Goal: Browse casually

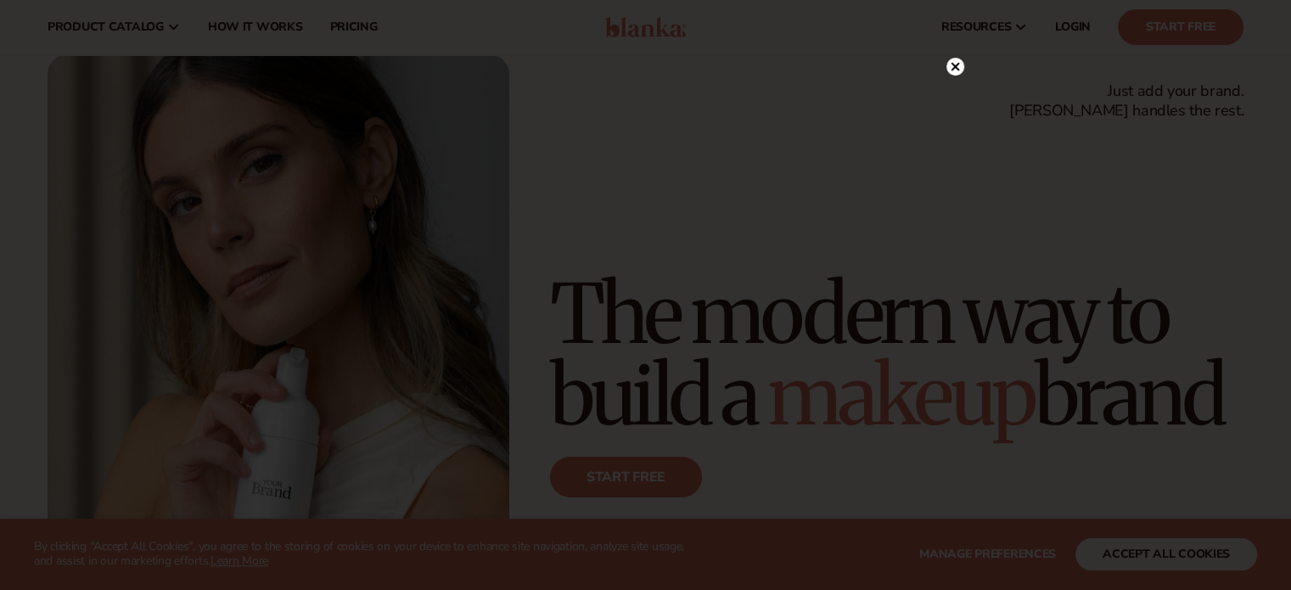
click at [1290, 45] on html "WE USE COOKIES By clicking "Accept All Cookies", you agree to the storing of co…" at bounding box center [645, 247] width 1291 height 590
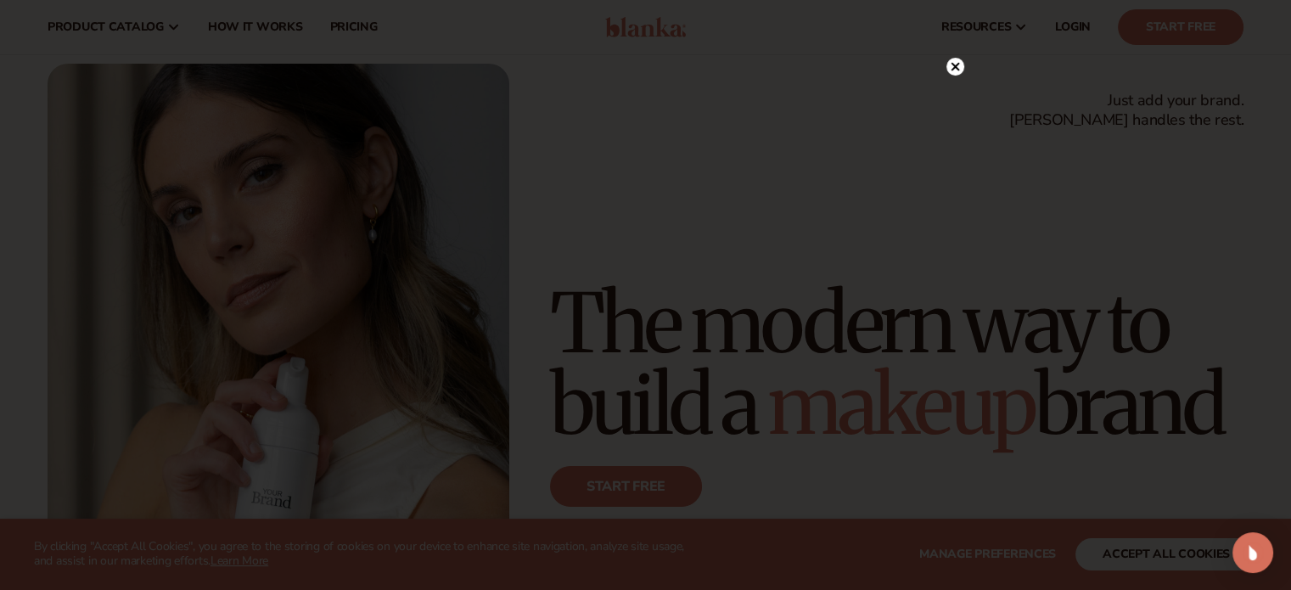
click at [955, 59] on circle at bounding box center [955, 67] width 18 height 18
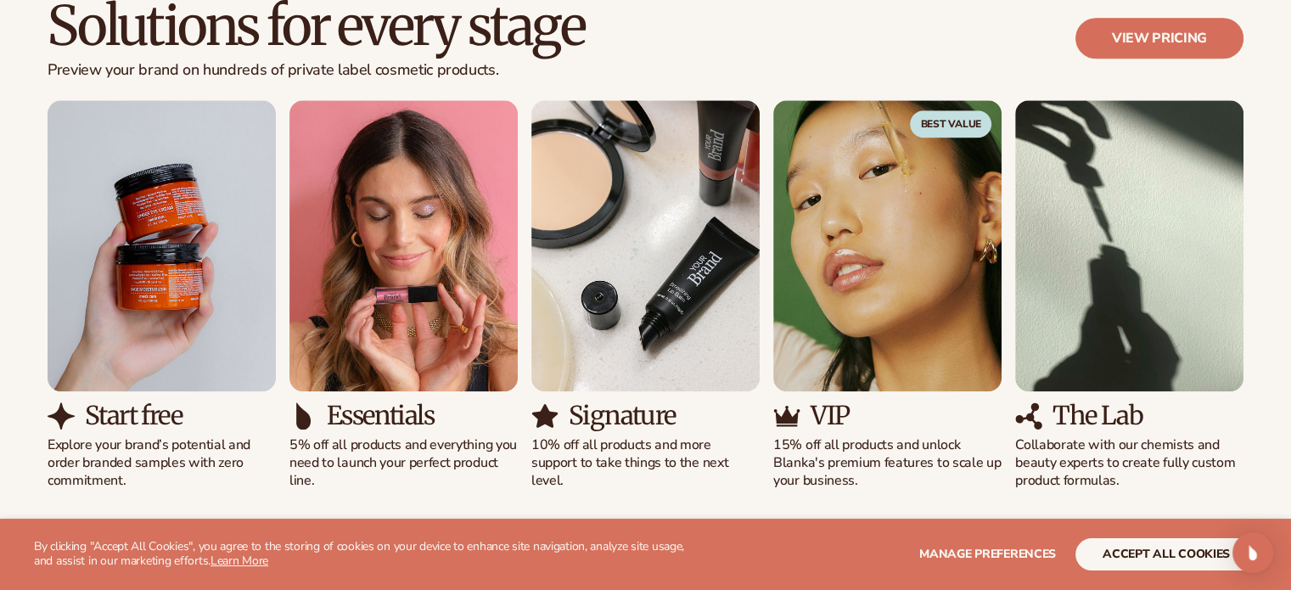
scroll to position [0, 0]
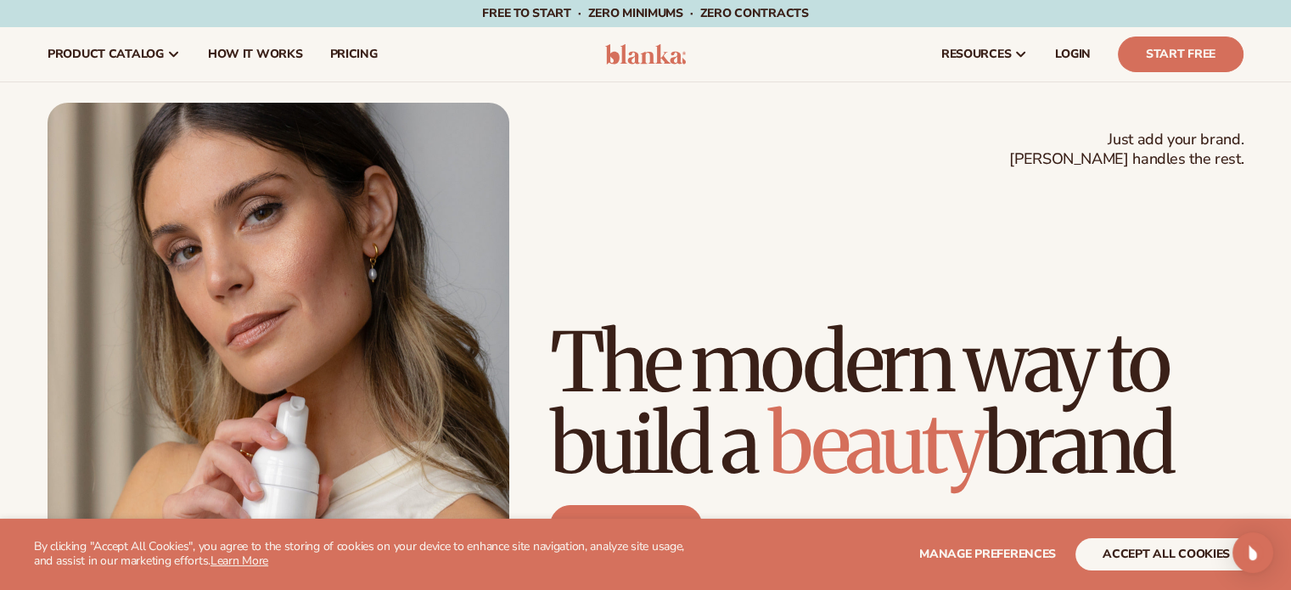
click at [1267, 186] on div "Just add your brand. Blanka handles the rest. beauty,[MEDICAL_DATA],wellness,ma…" at bounding box center [645, 394] width 1291 height 582
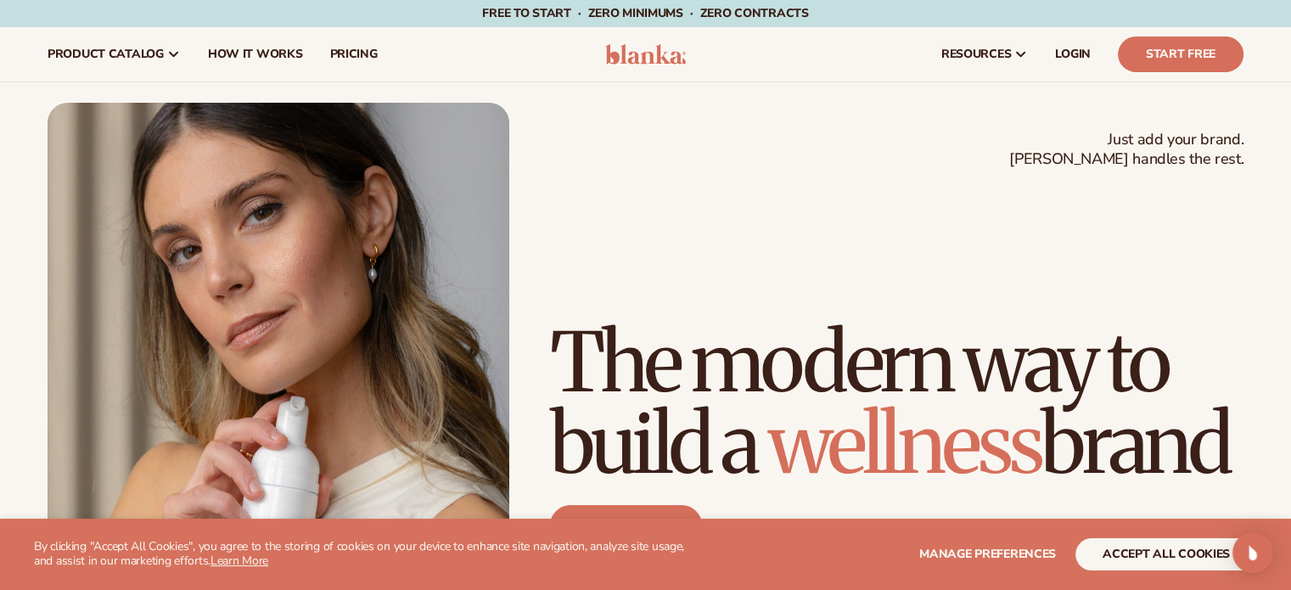
click at [1020, 179] on div "Just add your brand. Blanka handles the rest. beauty,[MEDICAL_DATA],wellness,ma…" at bounding box center [646, 394] width 1196 height 582
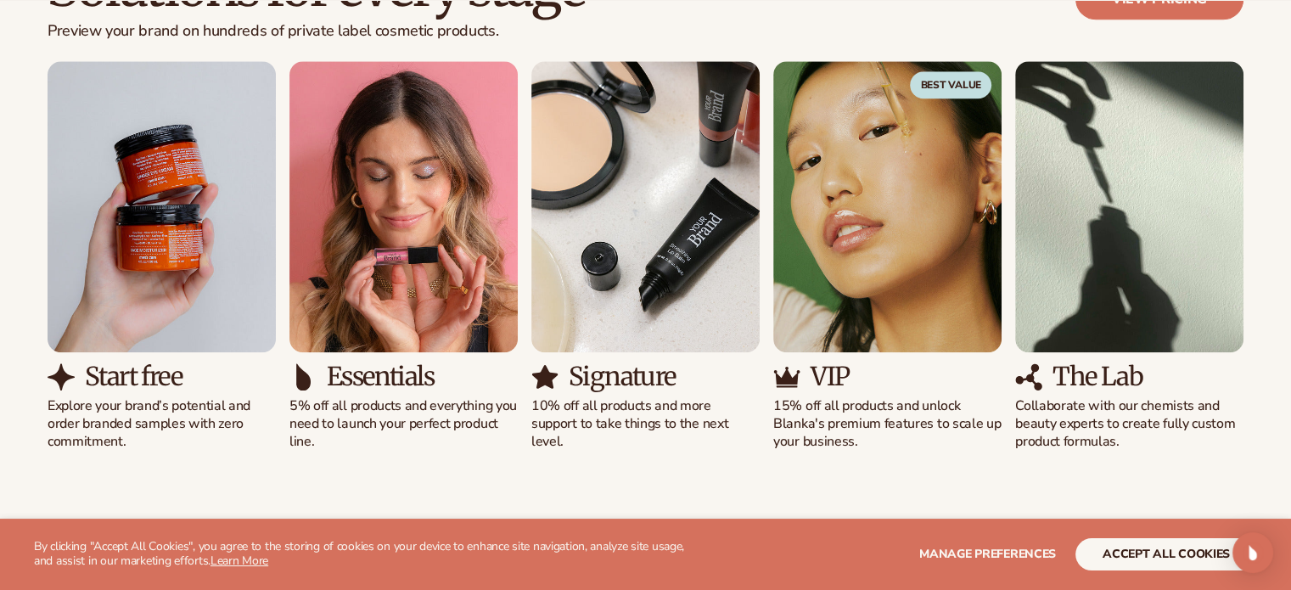
scroll to position [1592, 0]
